Goal: Information Seeking & Learning: Check status

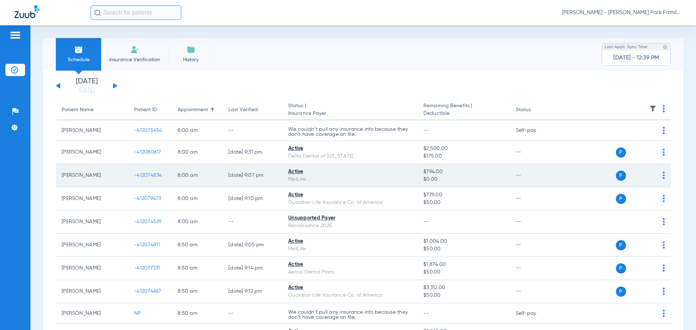
scroll to position [36, 0]
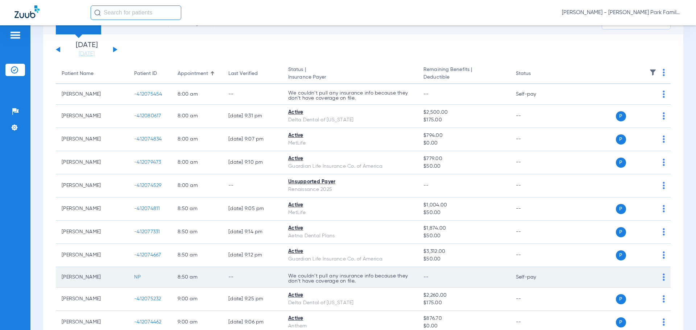
click at [135, 276] on span "NP" at bounding box center [137, 277] width 7 height 5
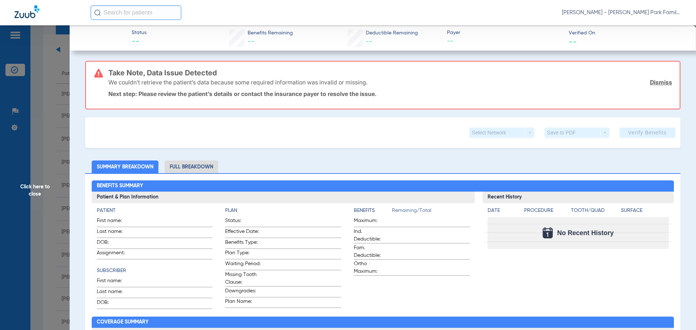
drag, startPoint x: 646, startPoint y: 81, endPoint x: 623, endPoint y: 86, distance: 24.3
click at [650, 81] on link "Dismiss" at bounding box center [661, 82] width 22 height 7
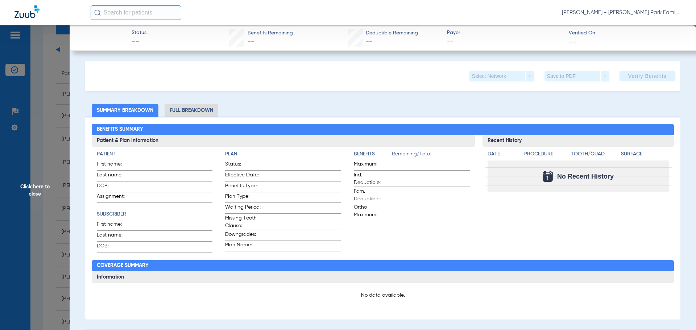
click at [182, 86] on div "Select Network arrow_drop_down Save to PDF arrow_drop_down Verify Benefits" at bounding box center [382, 76] width 595 height 30
drag, startPoint x: 169, startPoint y: 78, endPoint x: 53, endPoint y: 179, distance: 154.6
click at [115, 109] on div "Select Network arrow_drop_down Save to PDF arrow_drop_down Verify Benefits Subs…" at bounding box center [382, 328] width 595 height 535
click at [36, 187] on span "Click here to close" at bounding box center [35, 190] width 70 height 330
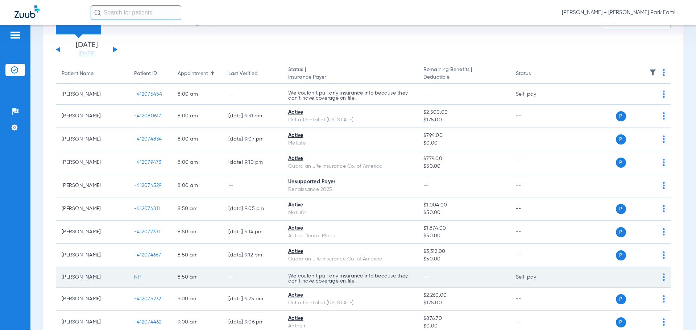
click at [661, 276] on td "P S" at bounding box center [615, 277] width 112 height 21
click at [660, 277] on td "P S" at bounding box center [615, 277] width 112 height 21
click at [660, 278] on td "P S" at bounding box center [615, 277] width 112 height 21
click at [662, 278] on img at bounding box center [663, 277] width 2 height 7
click at [658, 278] on div at bounding box center [348, 165] width 696 height 330
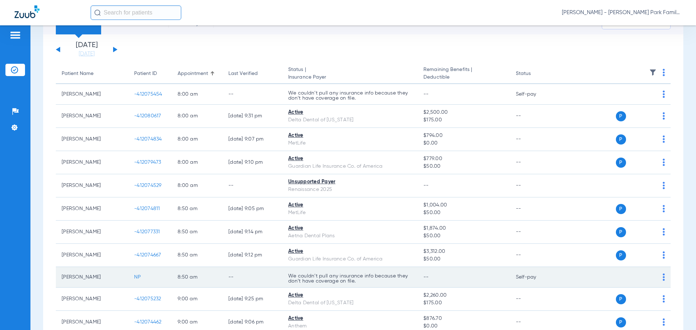
click at [135, 276] on span "NP" at bounding box center [137, 277] width 7 height 5
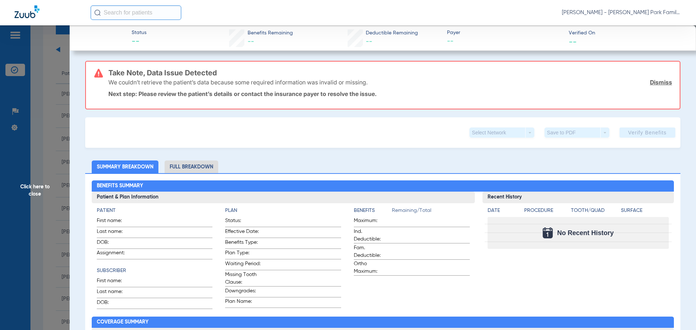
click at [197, 165] on li "Full Breakdown" at bounding box center [192, 167] width 54 height 13
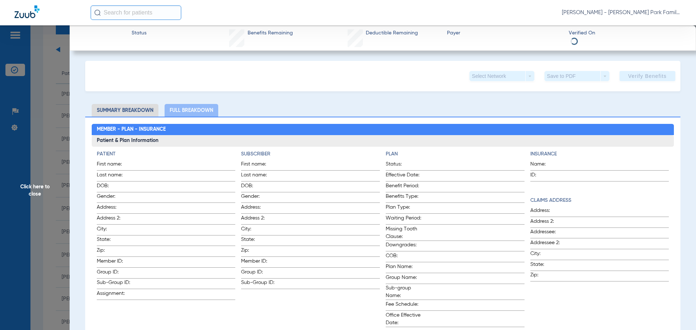
click at [128, 111] on li "Summary Breakdown" at bounding box center [125, 110] width 67 height 13
click at [126, 113] on li "Summary Breakdown" at bounding box center [125, 110] width 67 height 13
click at [130, 107] on li "Summary Breakdown" at bounding box center [125, 110] width 67 height 13
click at [129, 109] on li "Summary Breakdown" at bounding box center [125, 110] width 67 height 13
click at [42, 195] on span "Click here to close" at bounding box center [35, 190] width 70 height 330
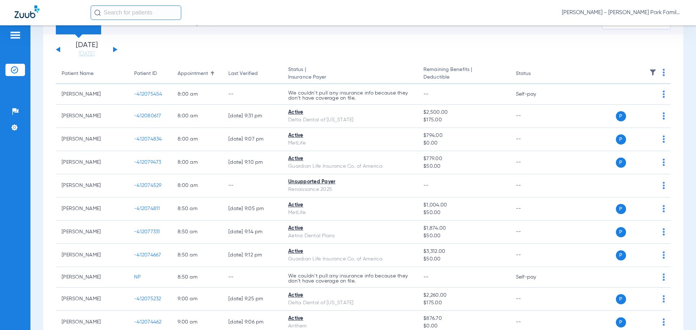
click at [358, 50] on app-single-date-navigator "[DATE] [DATE] [DATE] [DATE] [DATE] [DATE] [DATE] [DATE] [DATE] [DATE] [DATE] [D…" at bounding box center [363, 50] width 615 height 16
